Goal: Transaction & Acquisition: Purchase product/service

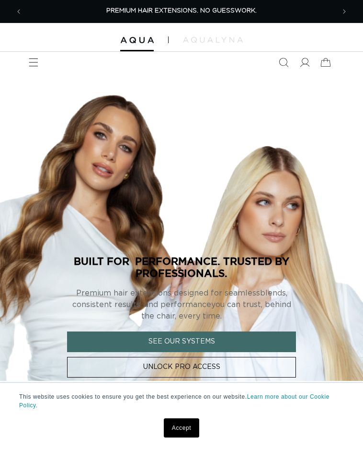
click at [32, 60] on icon "Menu" at bounding box center [34, 63] width 10 height 10
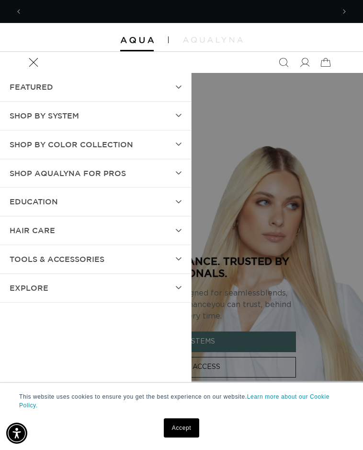
scroll to position [0, 313]
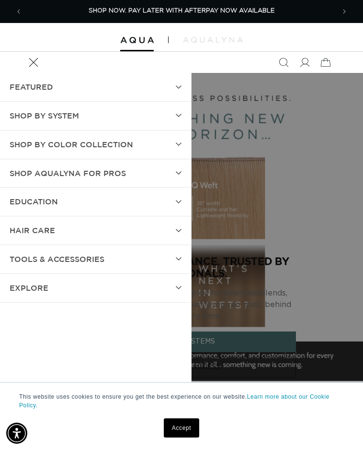
click at [27, 253] on span "TOOLS & ACCESSORIES" at bounding box center [57, 259] width 95 height 14
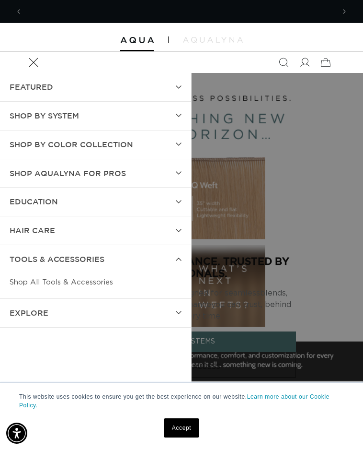
scroll to position [0, 625]
click at [22, 275] on link "Shop All Tools & Accessories" at bounding box center [96, 282] width 172 height 18
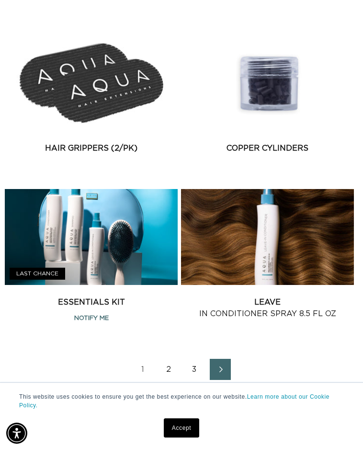
scroll to position [1525, 0]
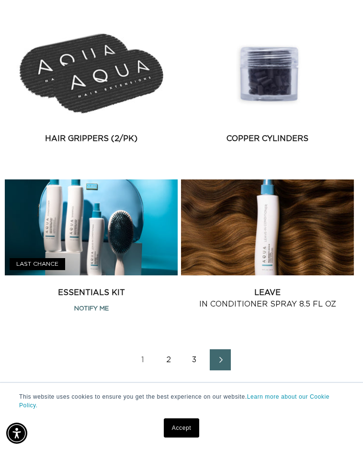
click at [174, 356] on link "2" at bounding box center [168, 359] width 21 height 21
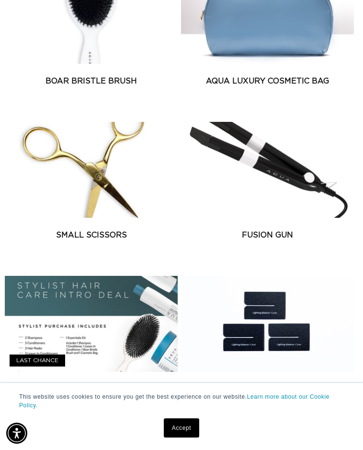
scroll to position [0, 313]
click at [291, 230] on link "Fusion Gun" at bounding box center [267, 235] width 173 height 12
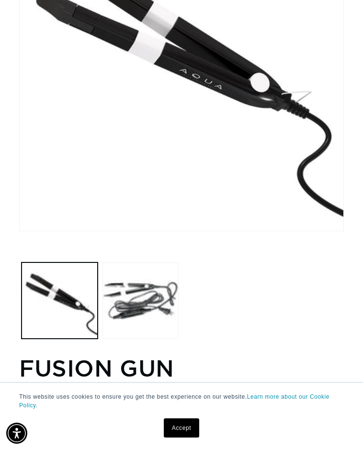
scroll to position [0, 313]
click at [37, 288] on button "Load image 1 in gallery view" at bounding box center [60, 300] width 76 height 76
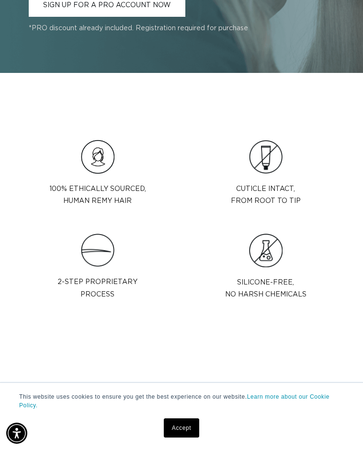
click at [188, 437] on link "Accept" at bounding box center [181, 427] width 35 height 19
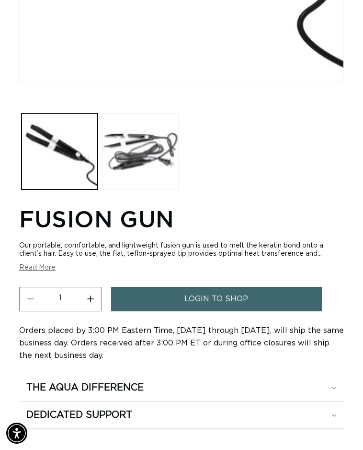
scroll to position [0, 0]
click at [293, 296] on link "login to shop" at bounding box center [216, 299] width 211 height 24
